Goal: Find specific page/section: Find specific page/section

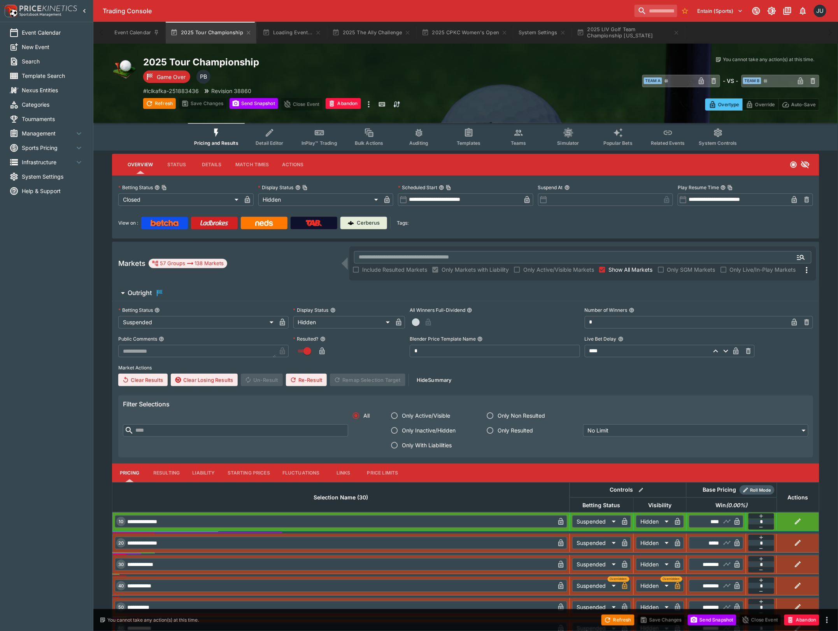
type input "**********"
type input "******"
type input "**********"
